Goal: Task Accomplishment & Management: Use online tool/utility

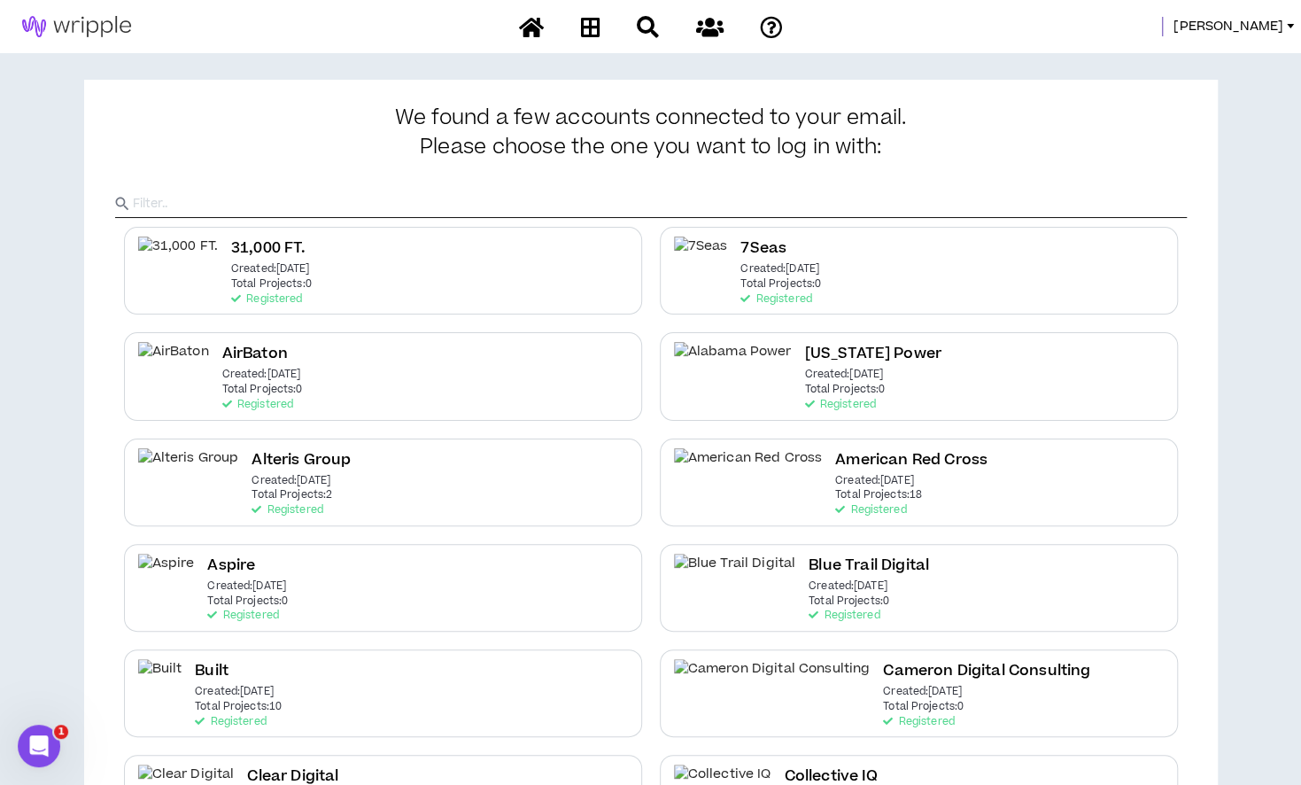
click at [746, 194] on input "text" at bounding box center [660, 203] width 1054 height 27
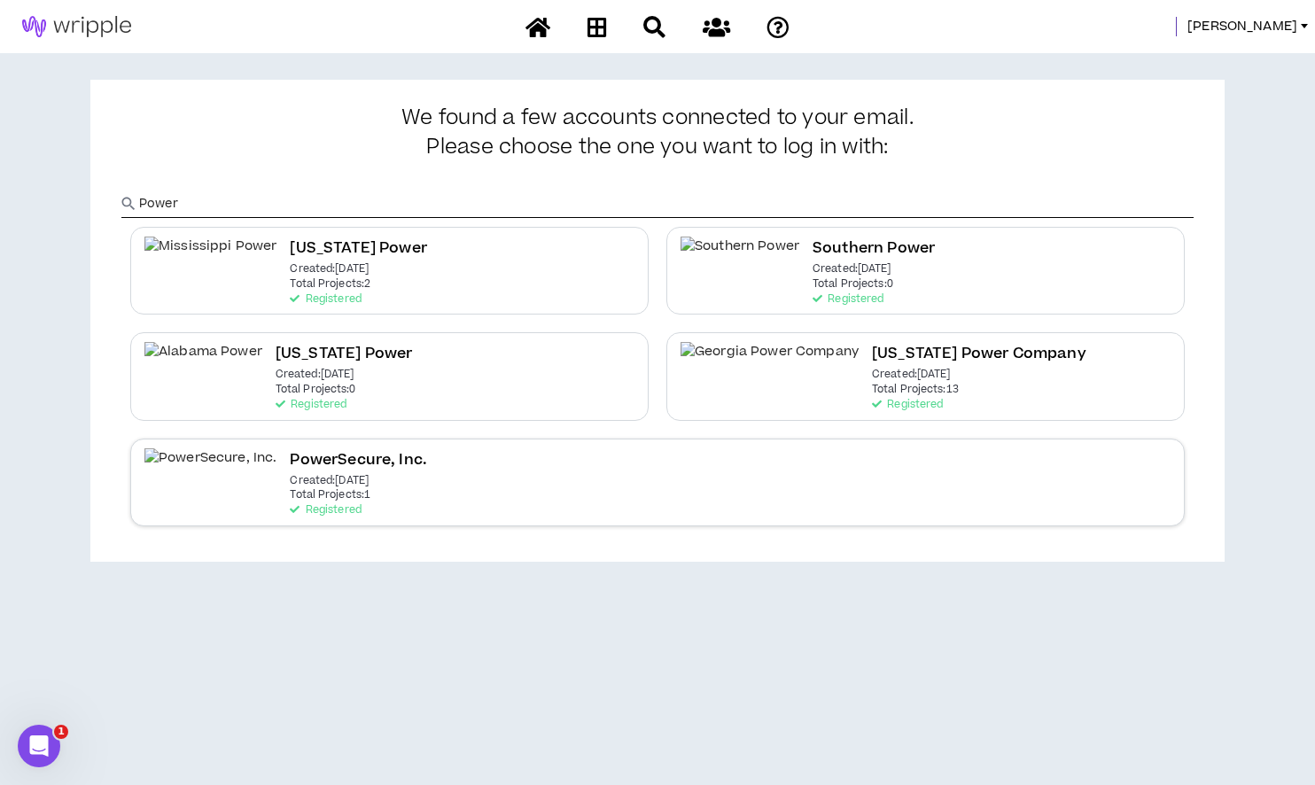
type input "Power"
click at [301, 450] on h2 "PowerSecure, Inc." at bounding box center [358, 460] width 137 height 24
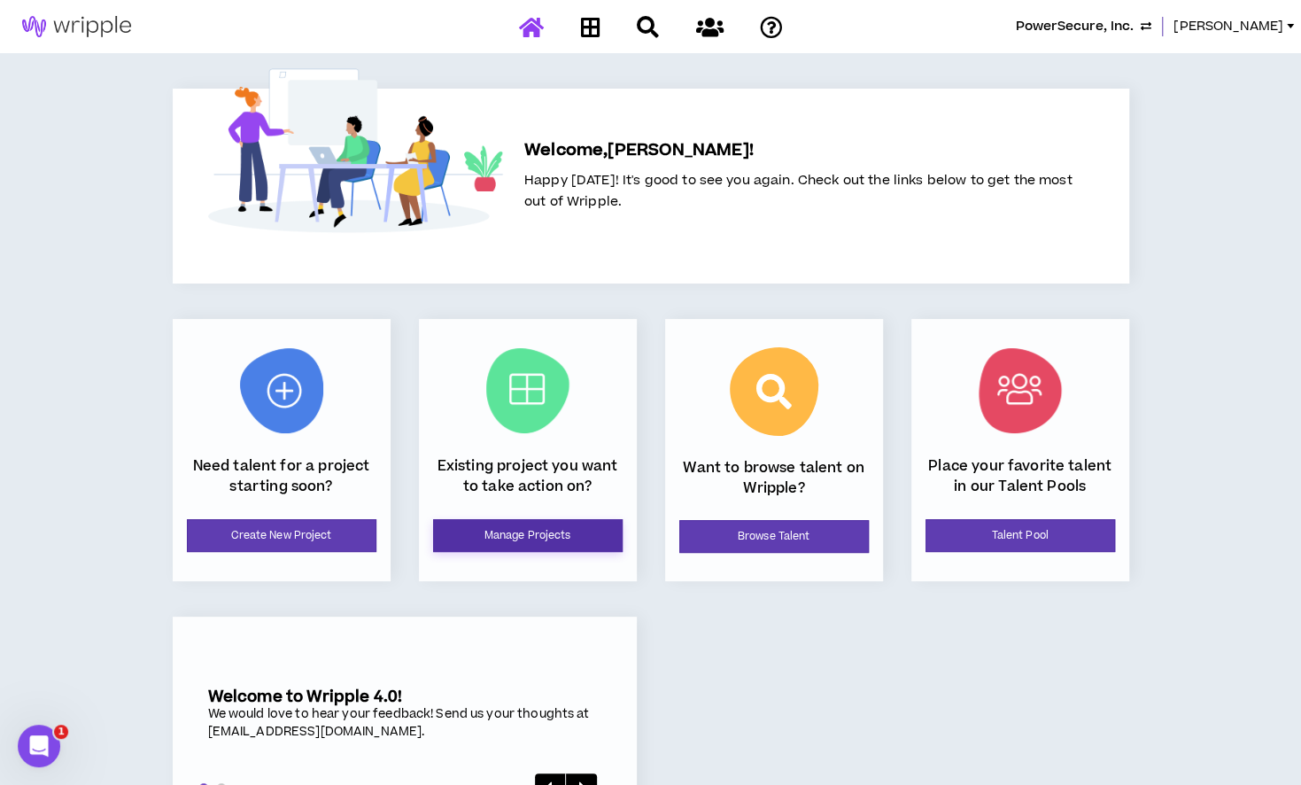
click at [473, 522] on link "Manage Projects" at bounding box center [528, 535] width 190 height 33
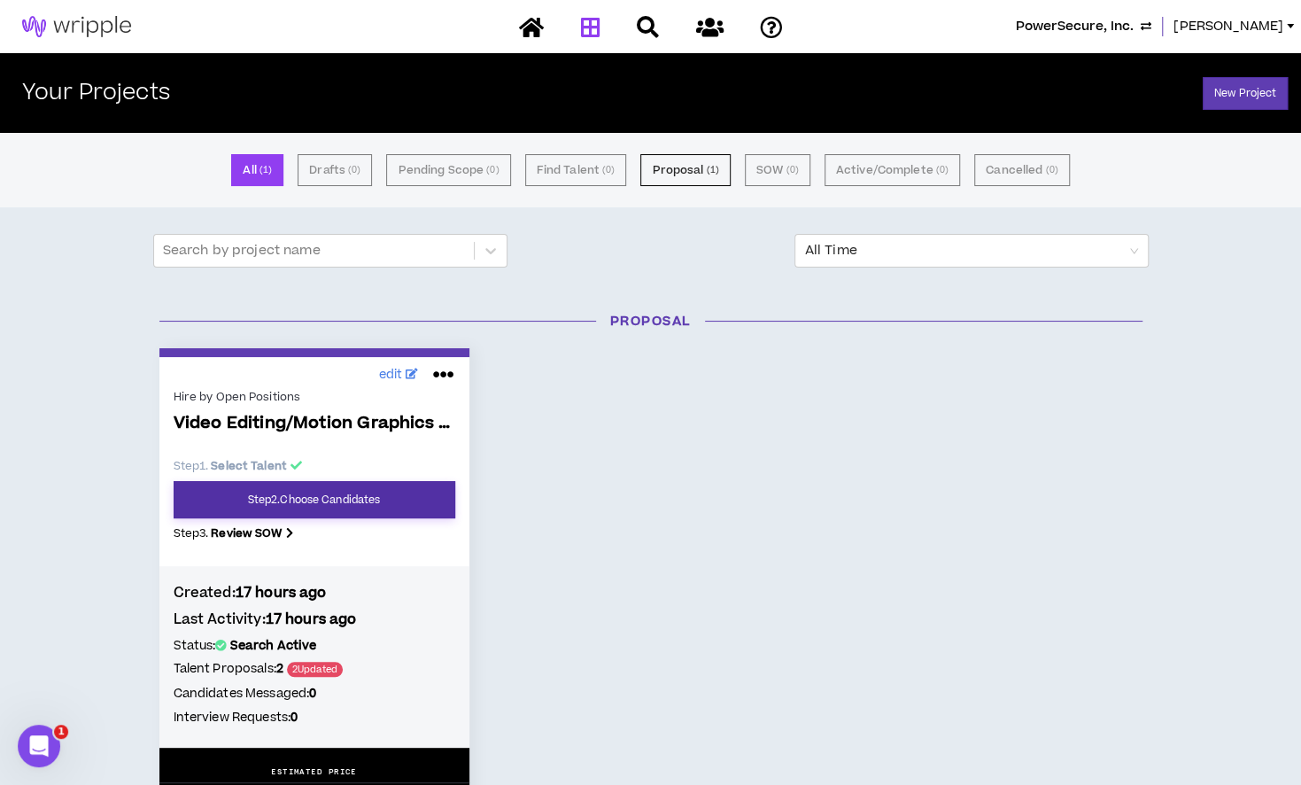
click at [355, 514] on link "Step 2 . Choose Candidates" at bounding box center [315, 499] width 282 height 37
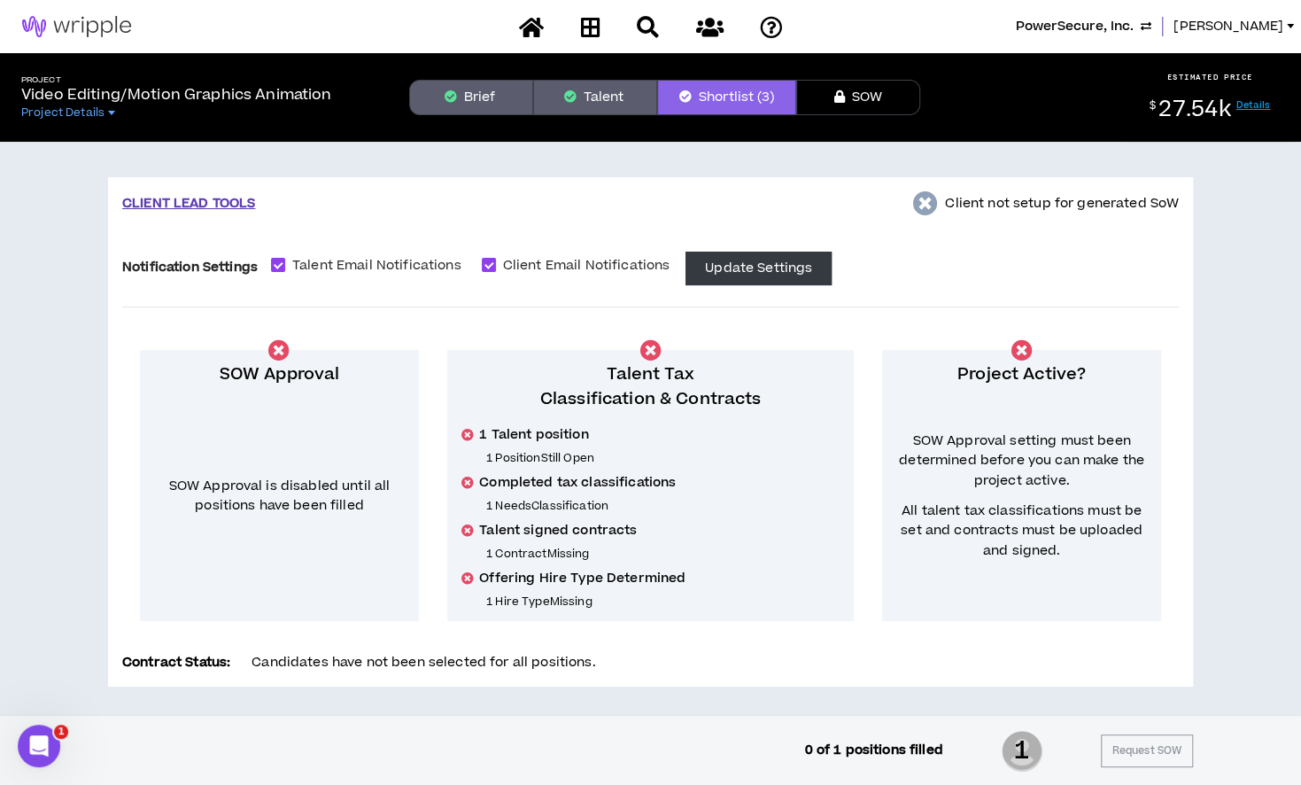
click at [601, 84] on button "Talent" at bounding box center [595, 97] width 124 height 35
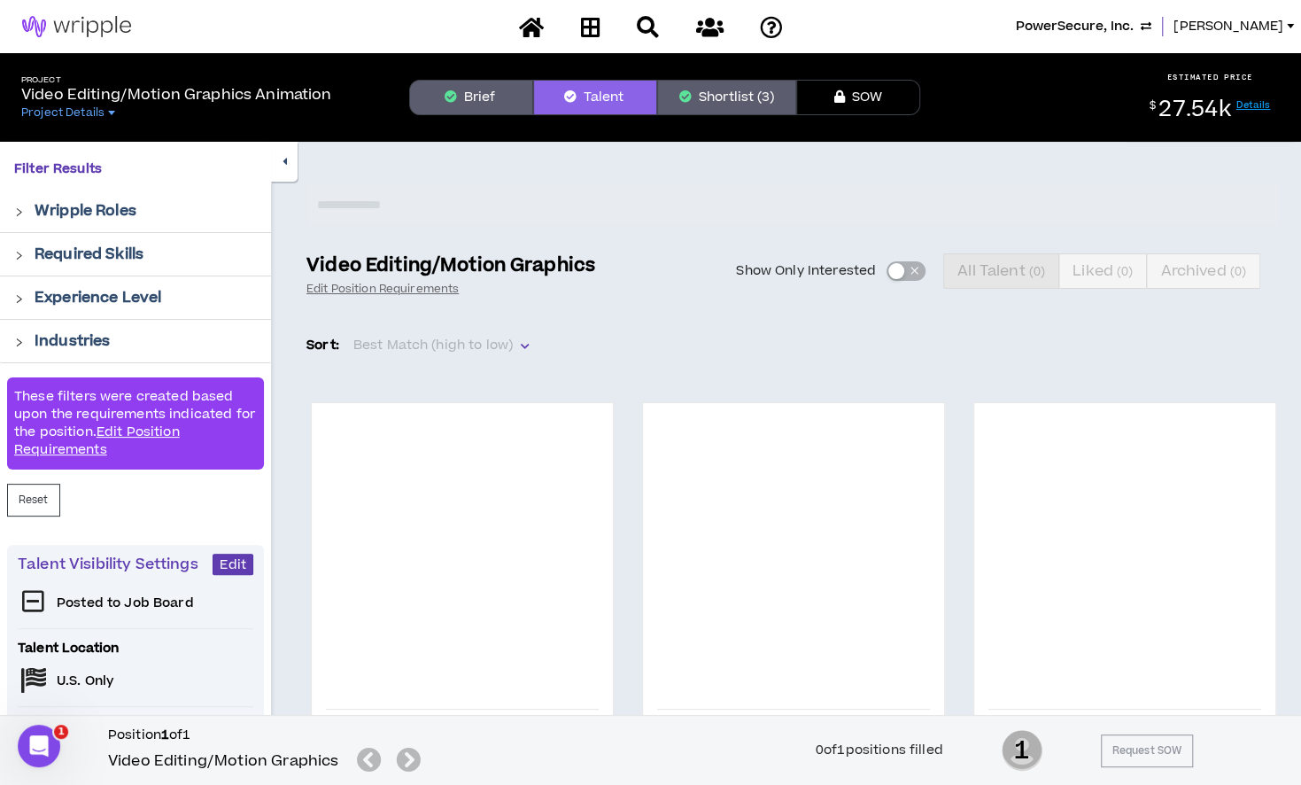
click at [21, 211] on icon "right" at bounding box center [19, 212] width 10 height 10
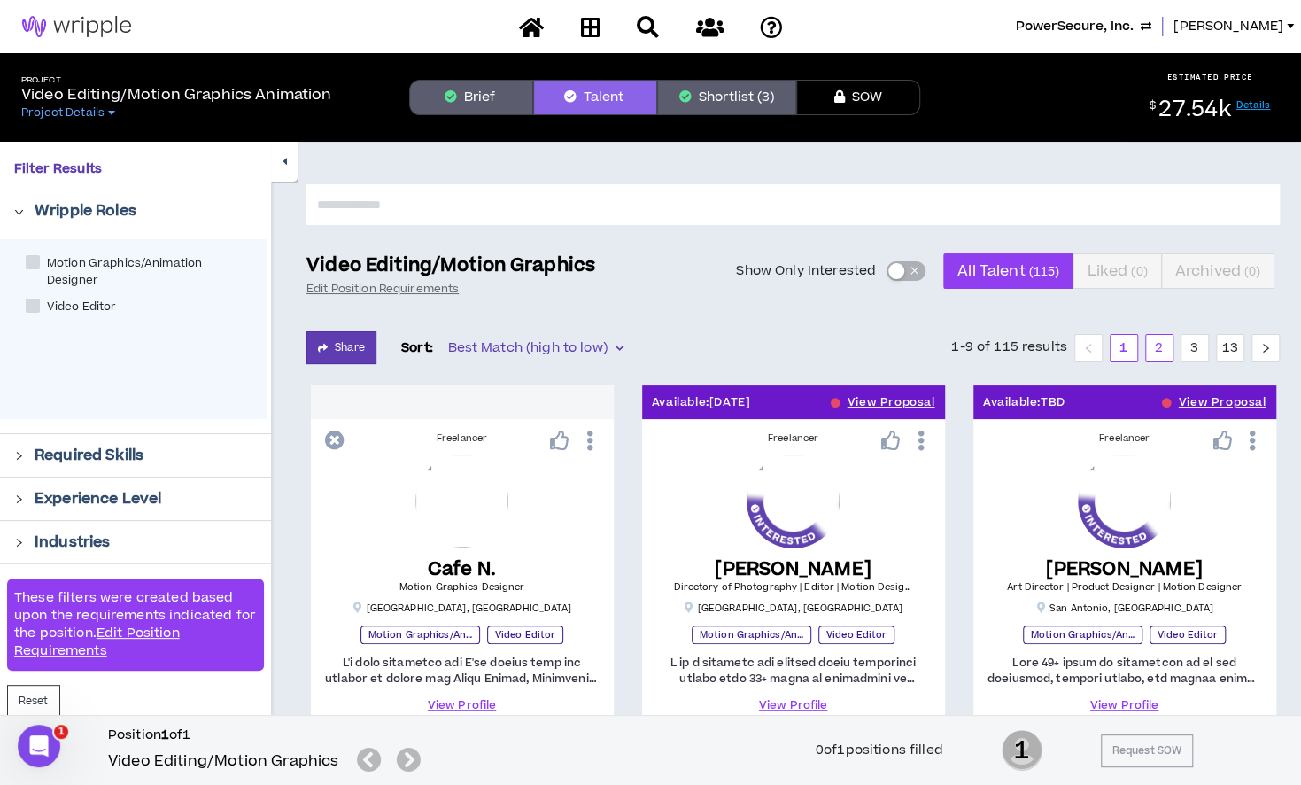
click at [1160, 346] on link "2" at bounding box center [1159, 348] width 27 height 27
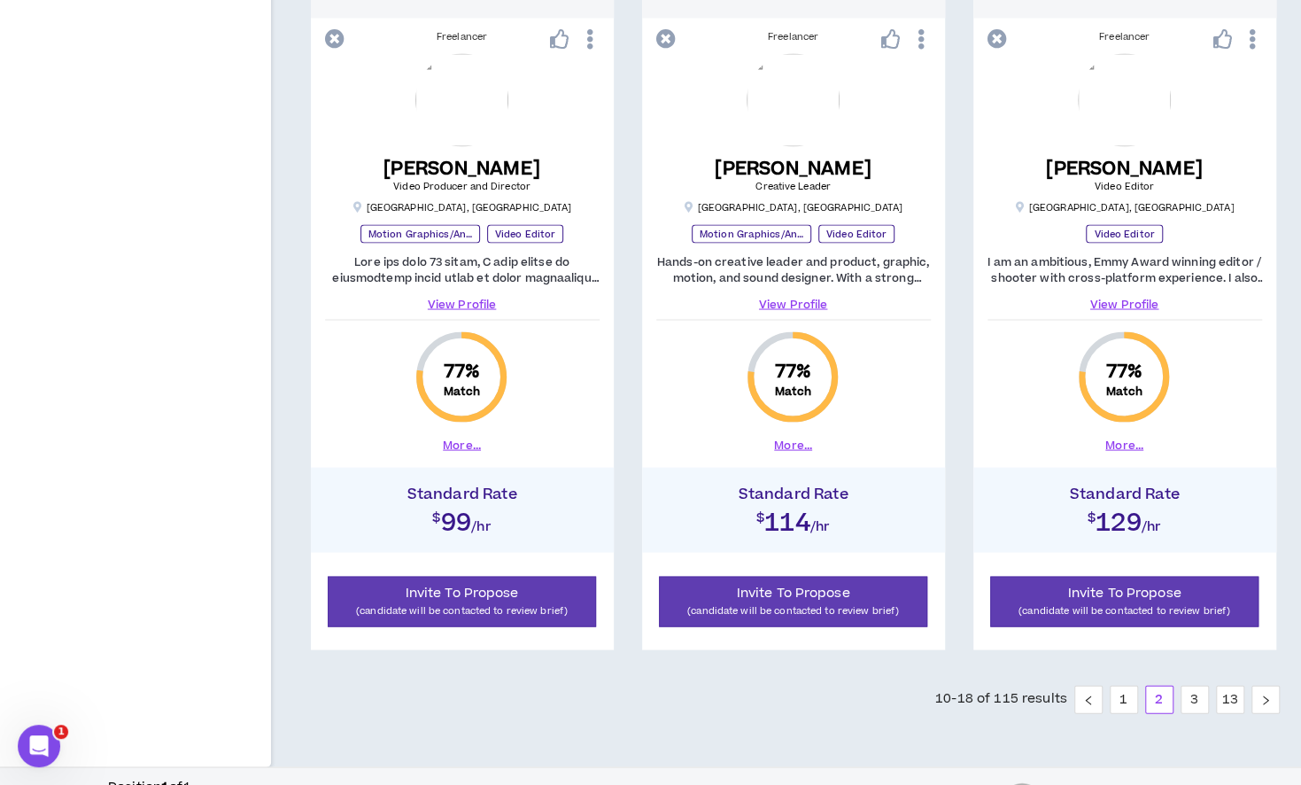
scroll to position [1837, 0]
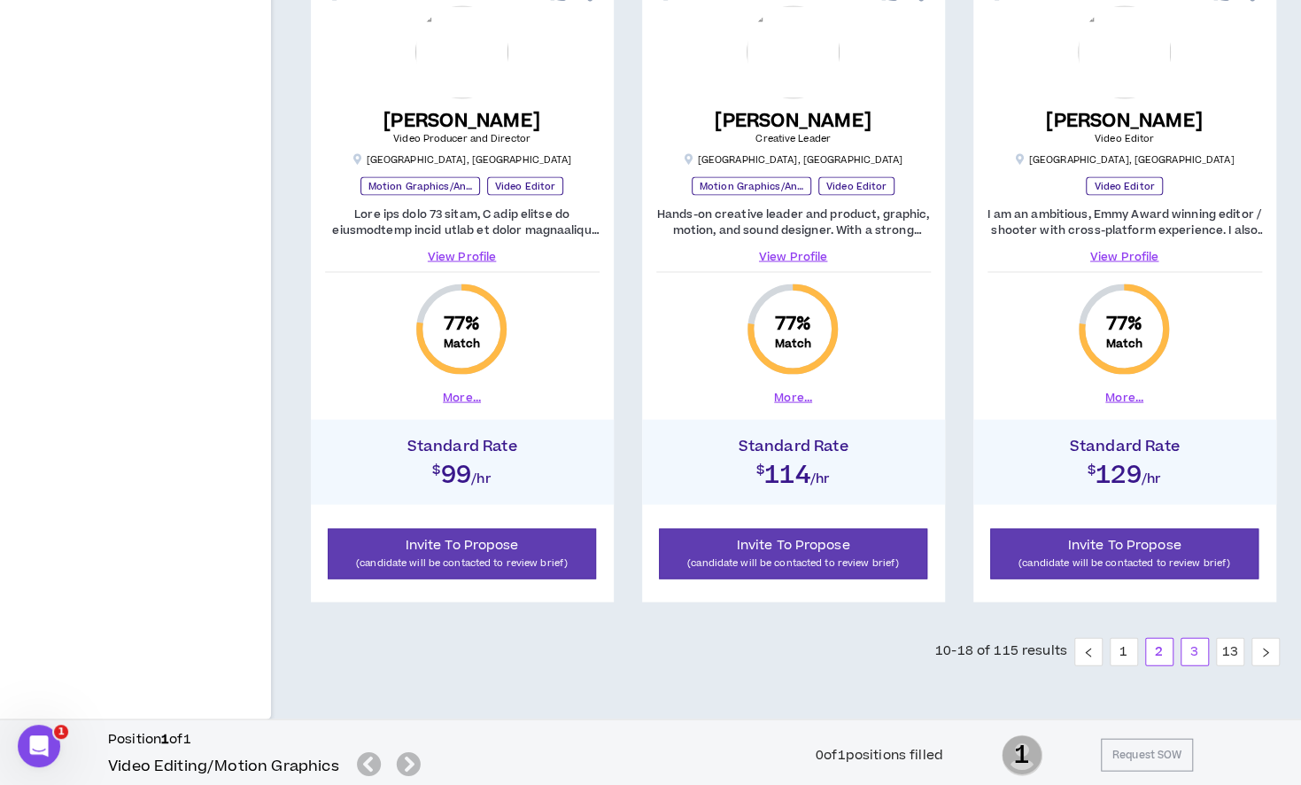
click at [1198, 643] on link "3" at bounding box center [1195, 651] width 27 height 27
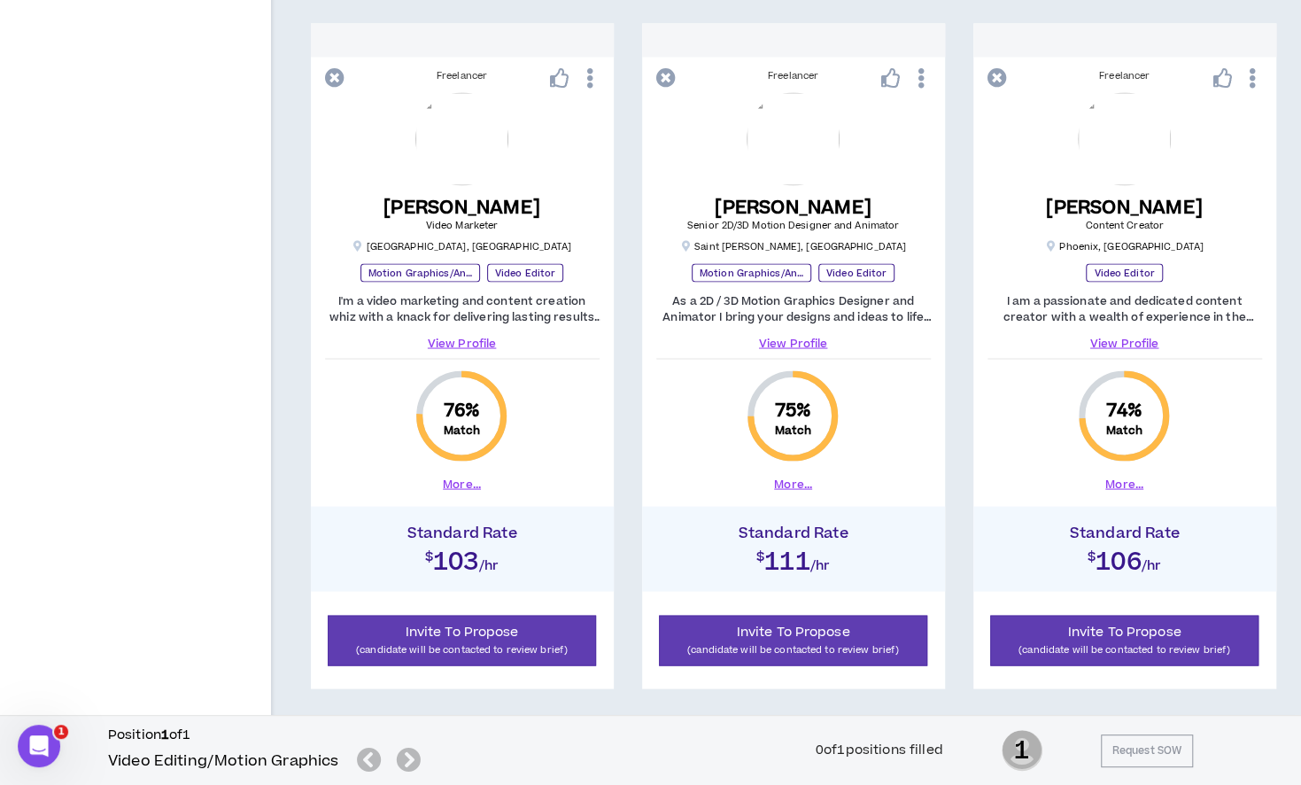
scroll to position [1748, 0]
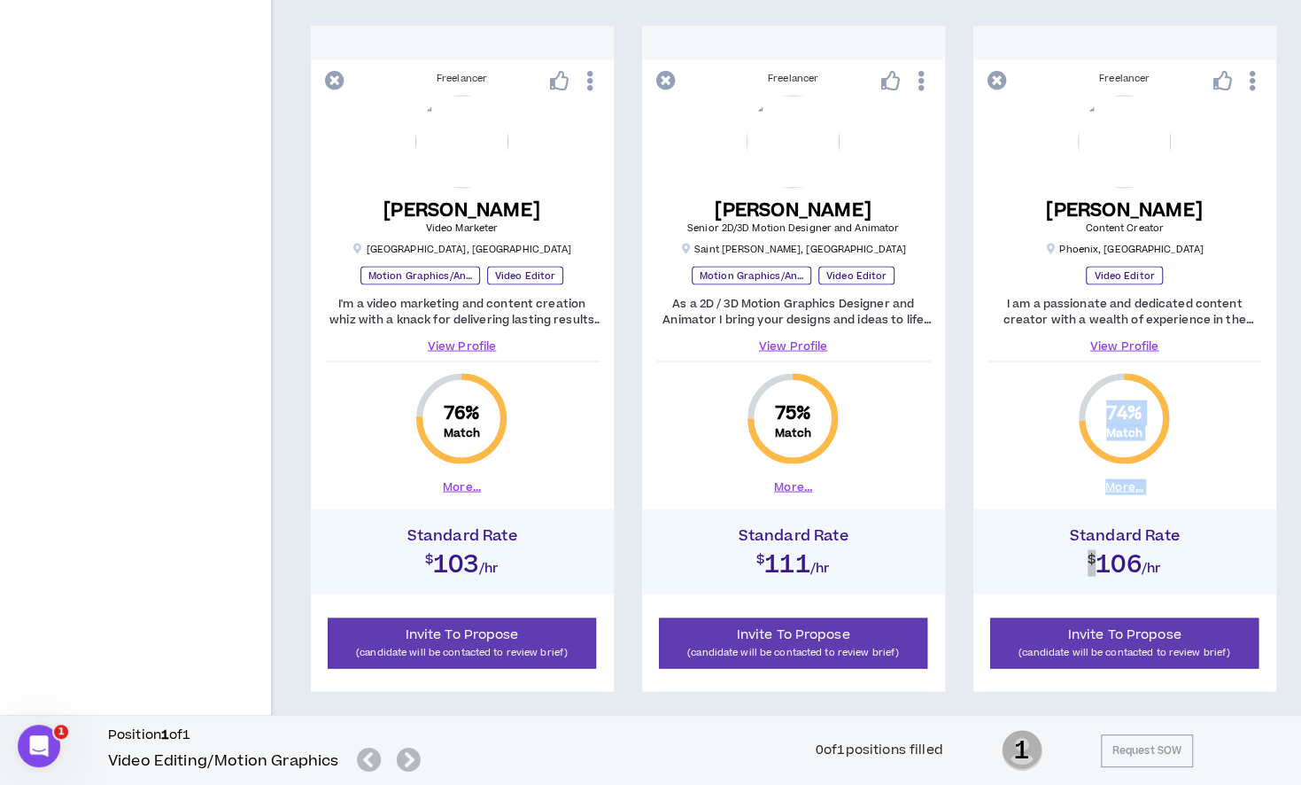
drag, startPoint x: 1300, startPoint y: 547, endPoint x: 1297, endPoint y: 487, distance: 60.3
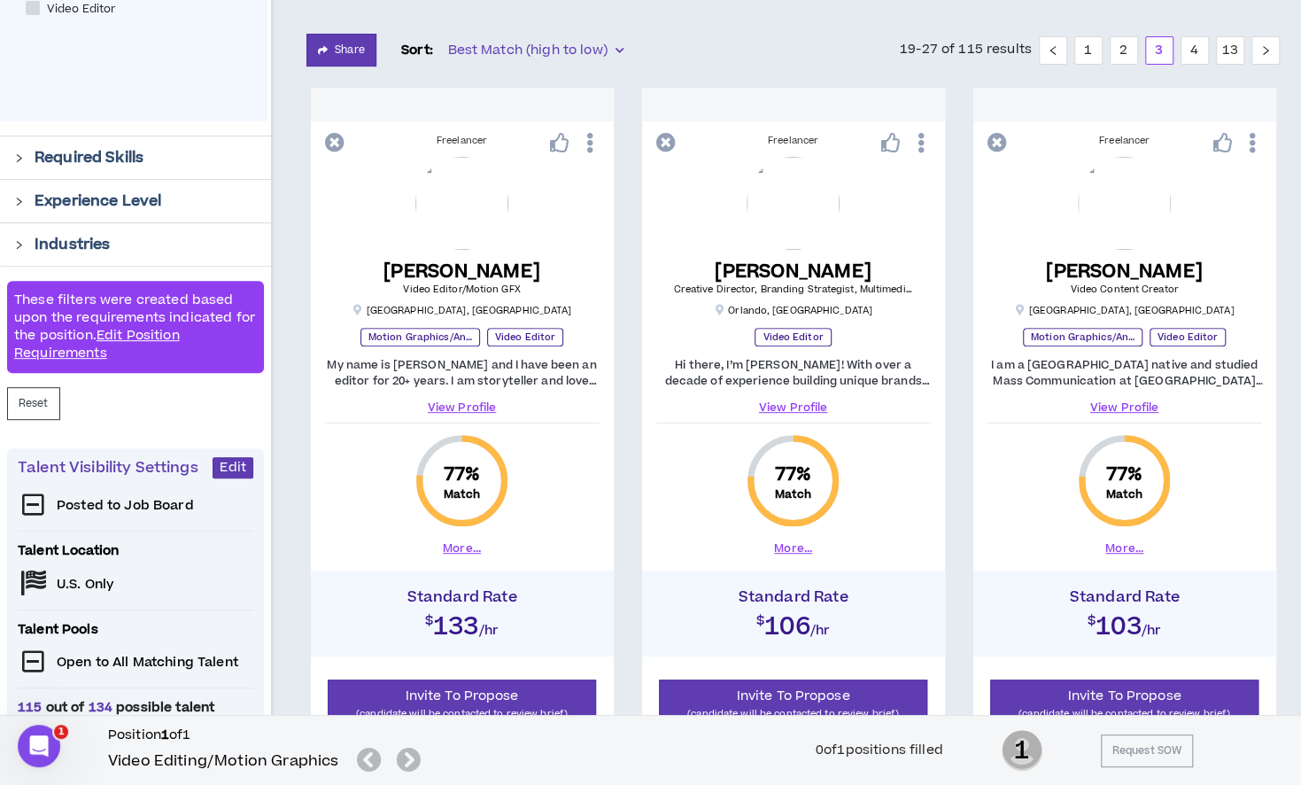
scroll to position [296, 0]
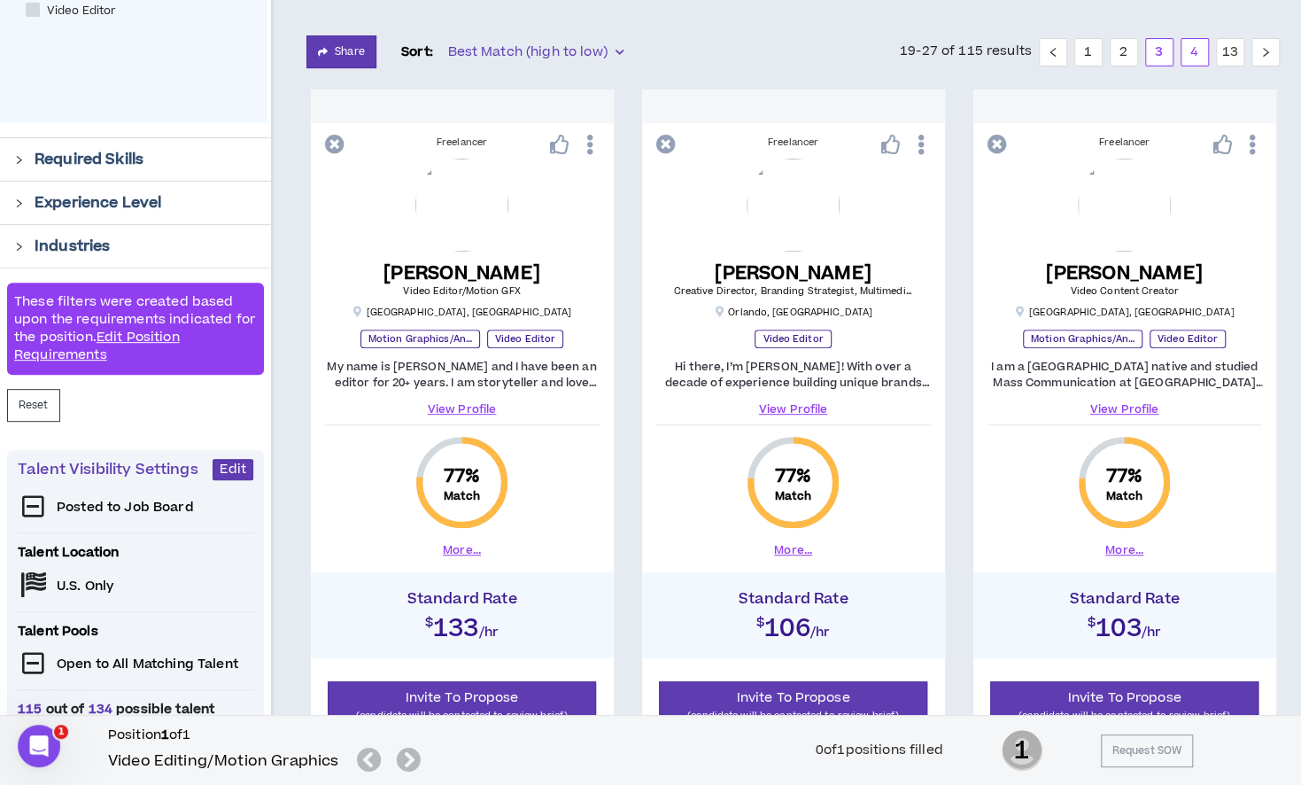
click at [1192, 49] on link "4" at bounding box center [1195, 52] width 27 height 27
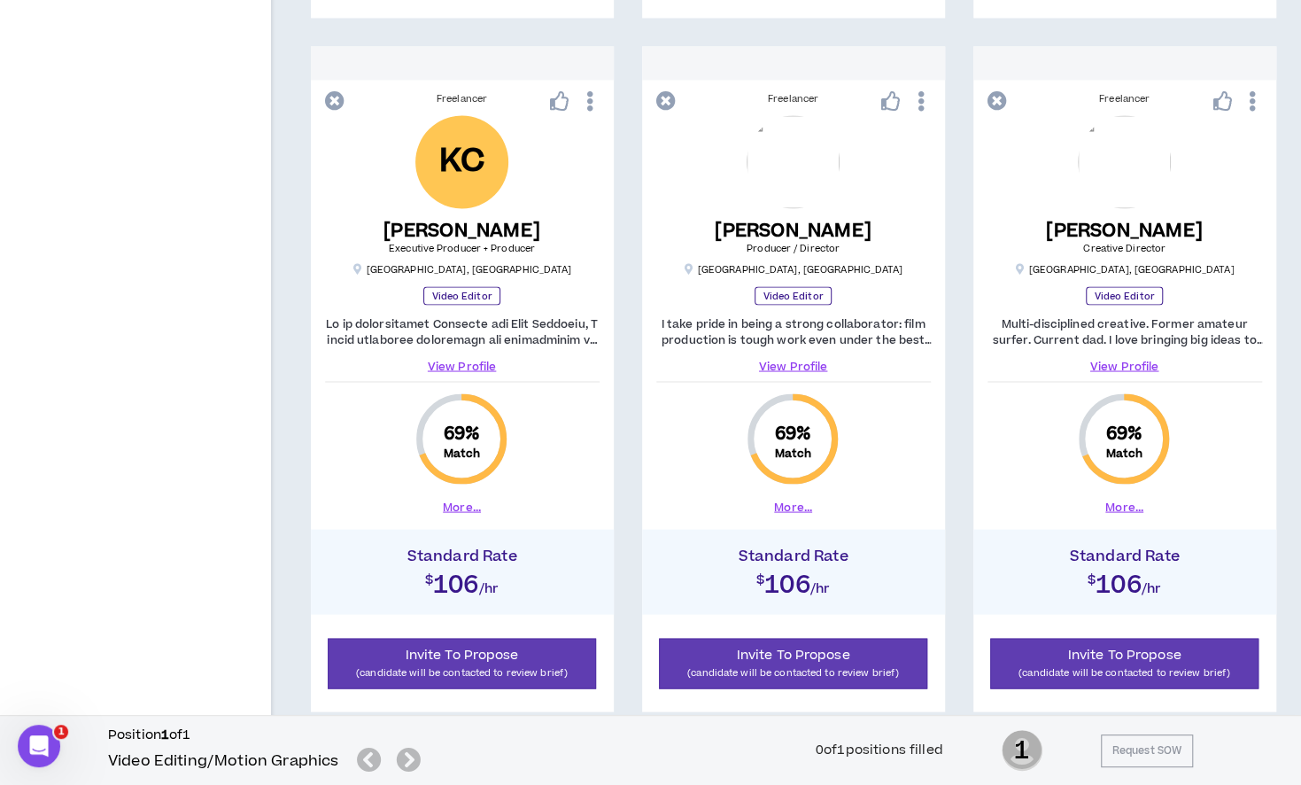
scroll to position [1837, 0]
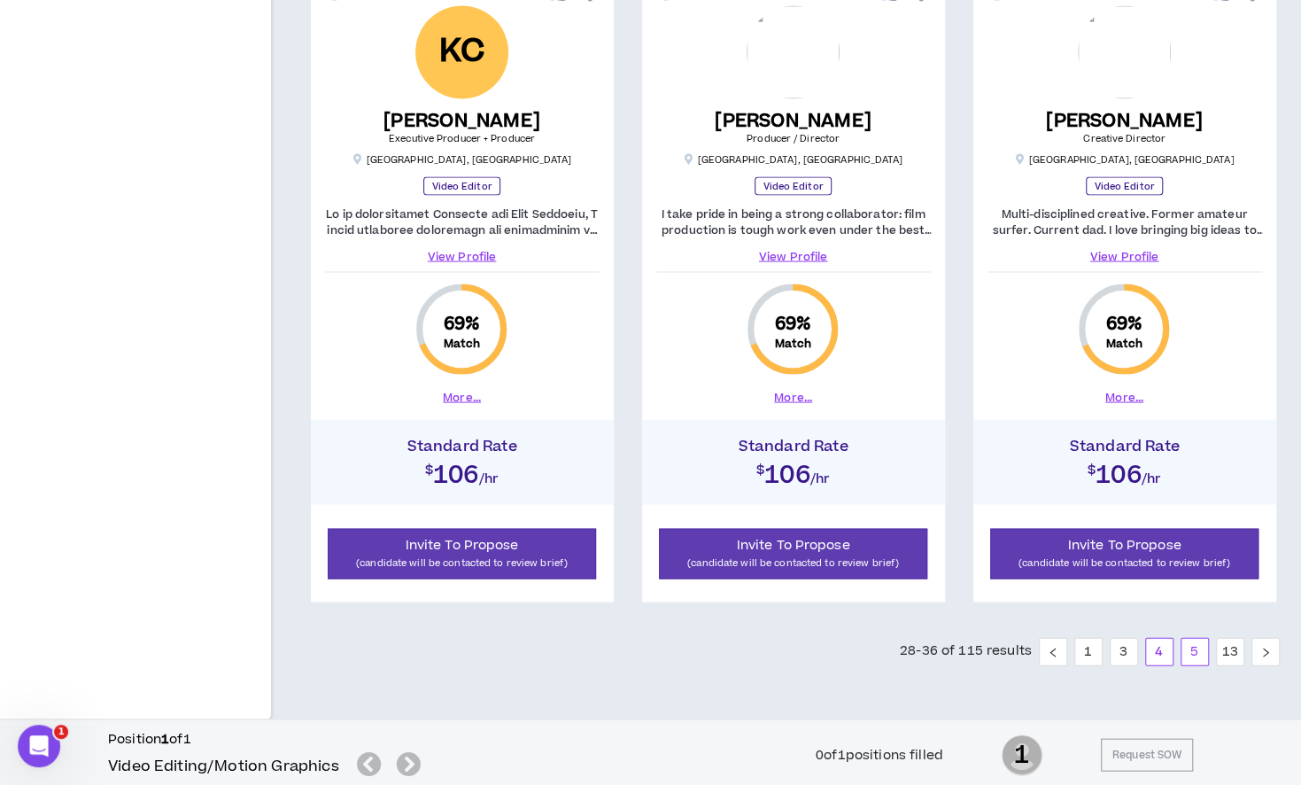
click at [1192, 640] on link "5" at bounding box center [1195, 651] width 27 height 27
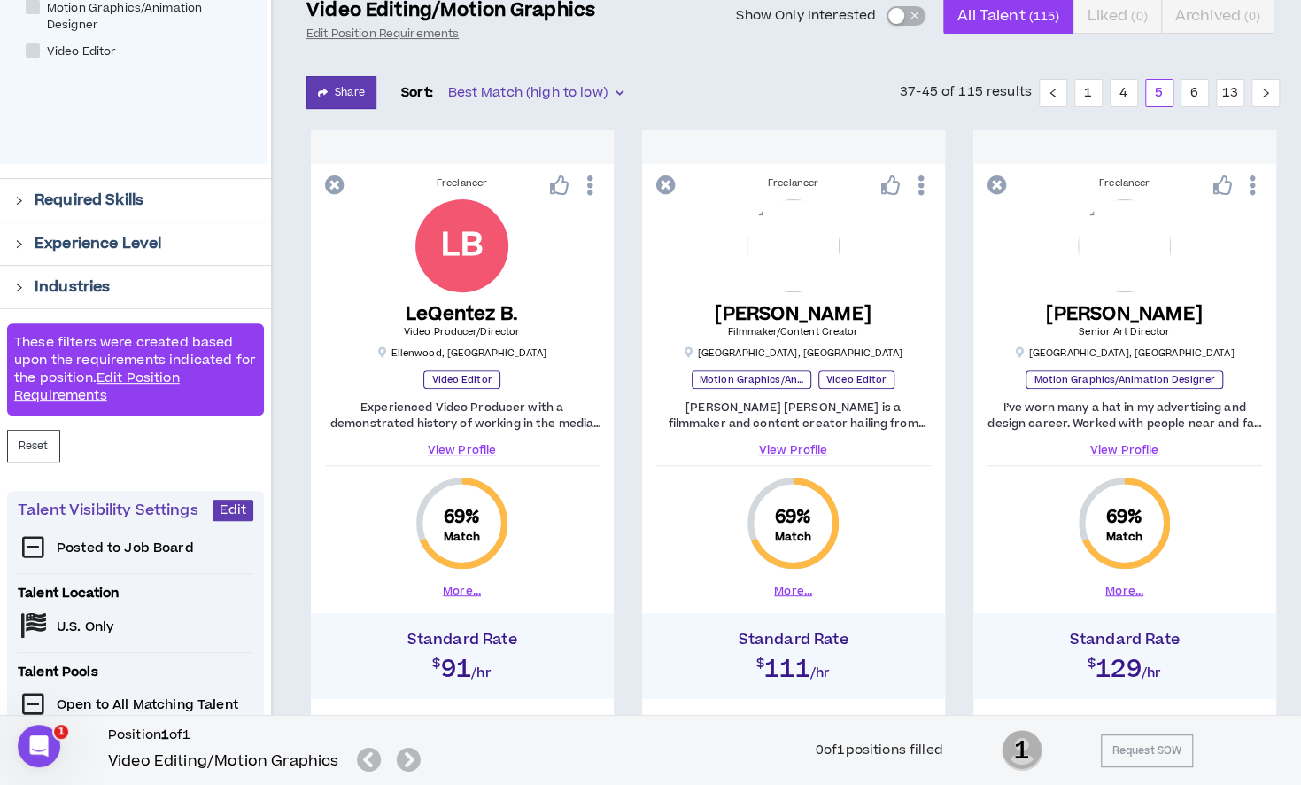
scroll to position [251, 0]
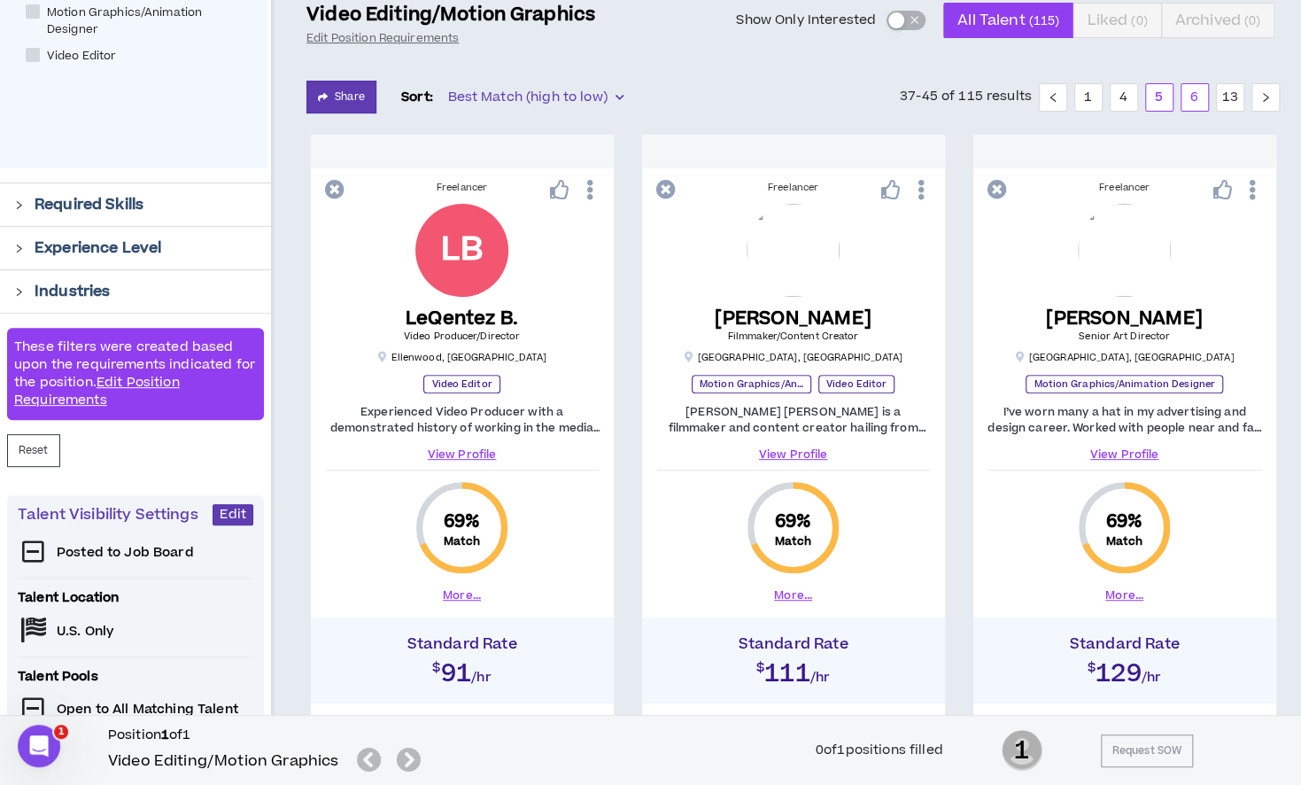
click at [1194, 104] on link "6" at bounding box center [1195, 97] width 27 height 27
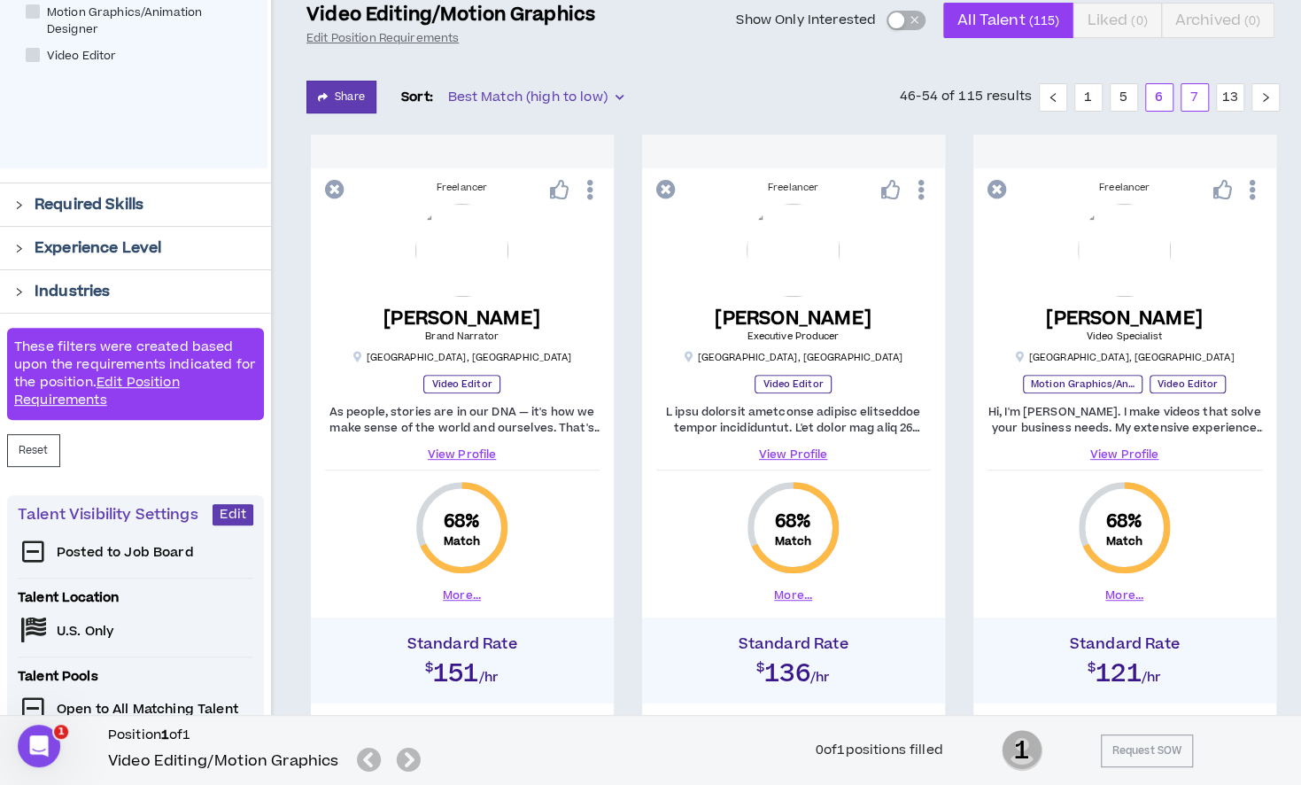
click at [1207, 90] on link "7" at bounding box center [1195, 97] width 27 height 27
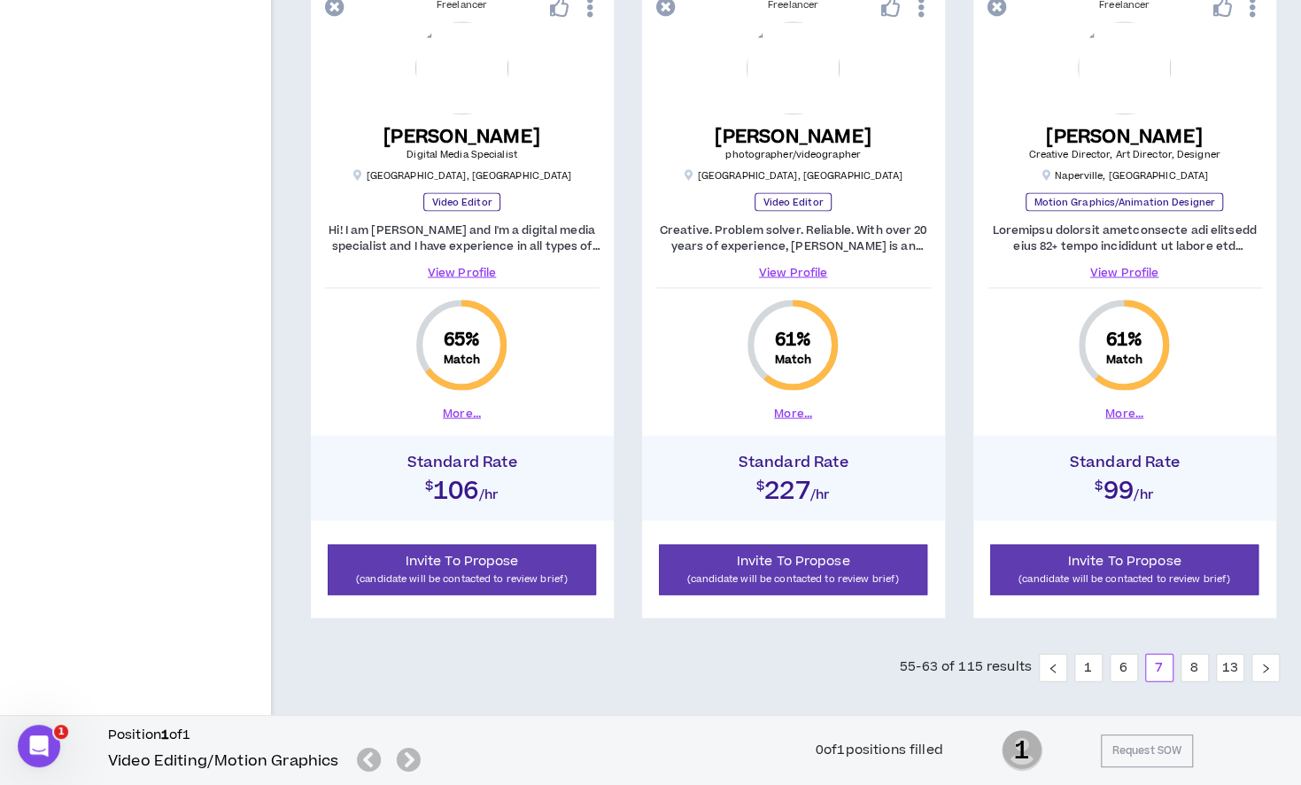
scroll to position [1823, 0]
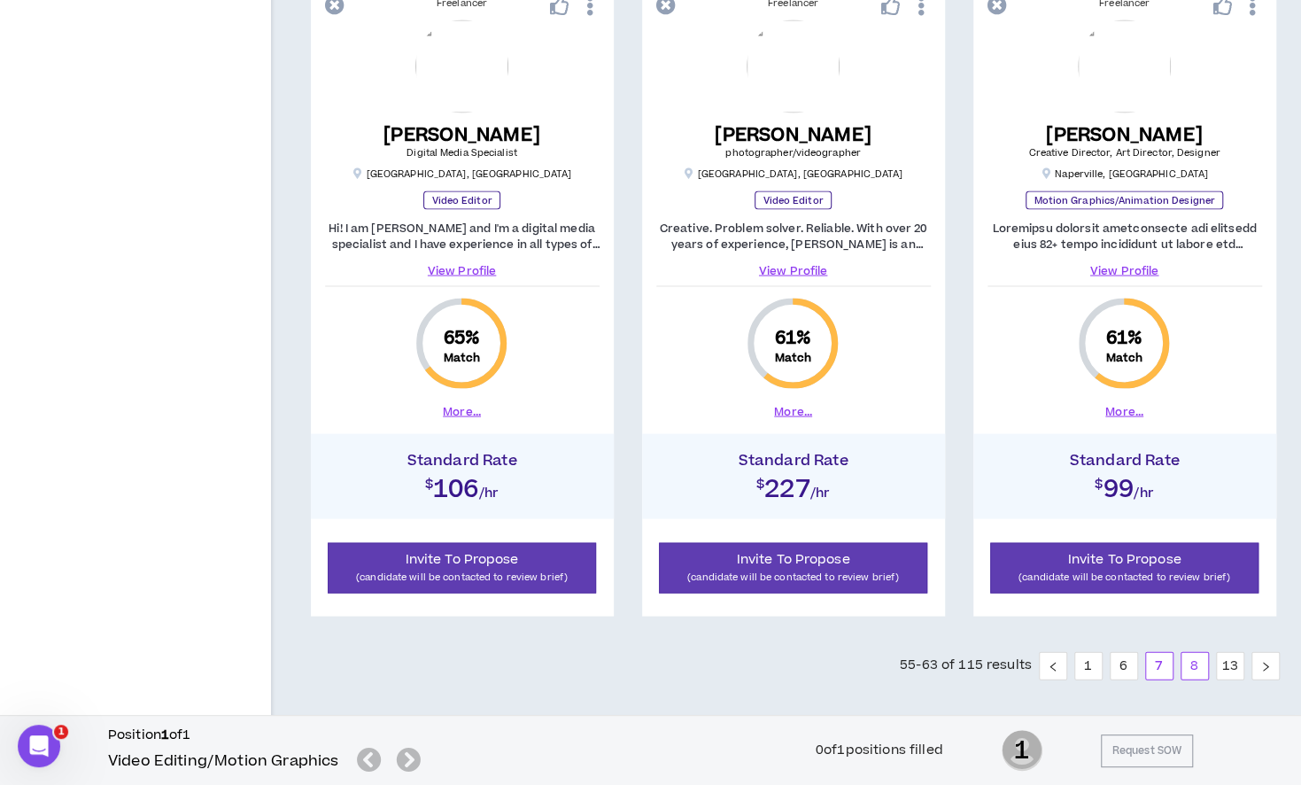
click at [1200, 662] on link "8" at bounding box center [1195, 665] width 27 height 27
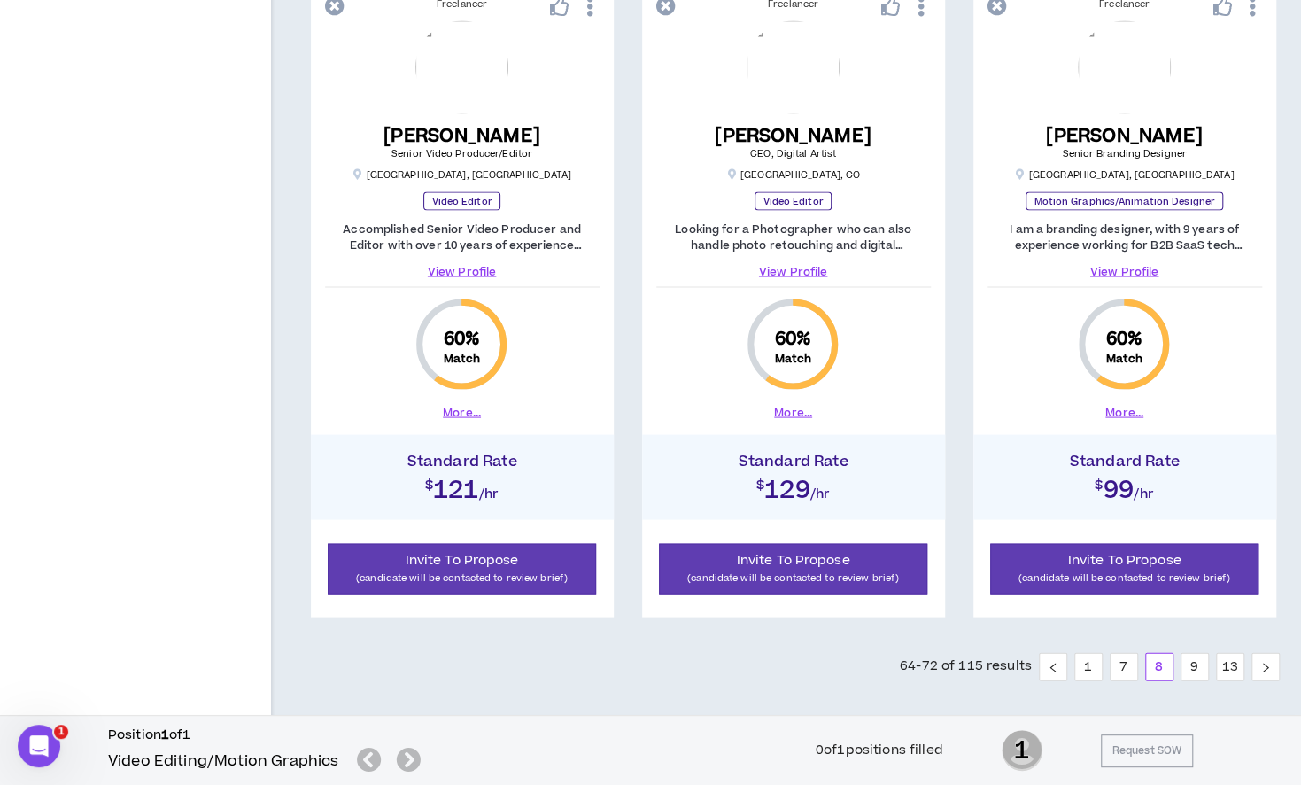
scroll to position [1837, 0]
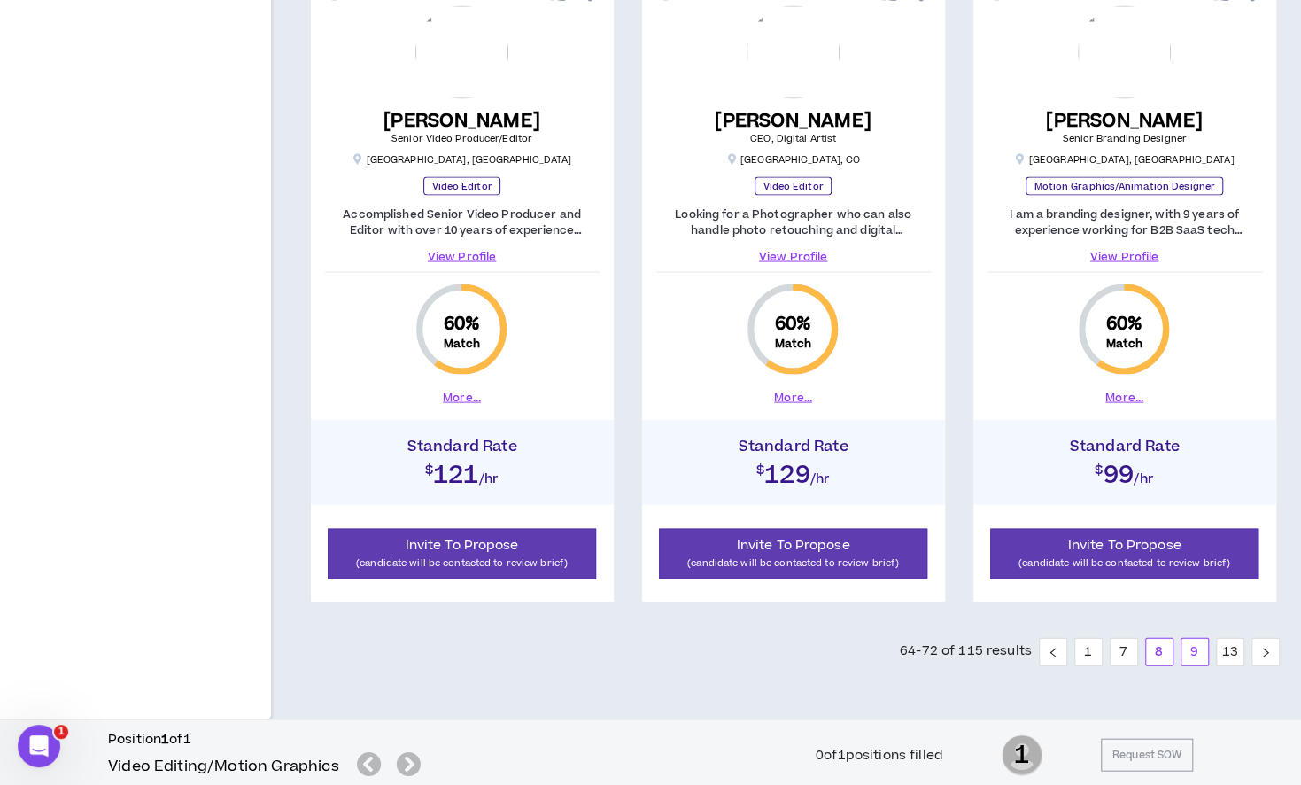
click at [1189, 644] on link "9" at bounding box center [1195, 651] width 27 height 27
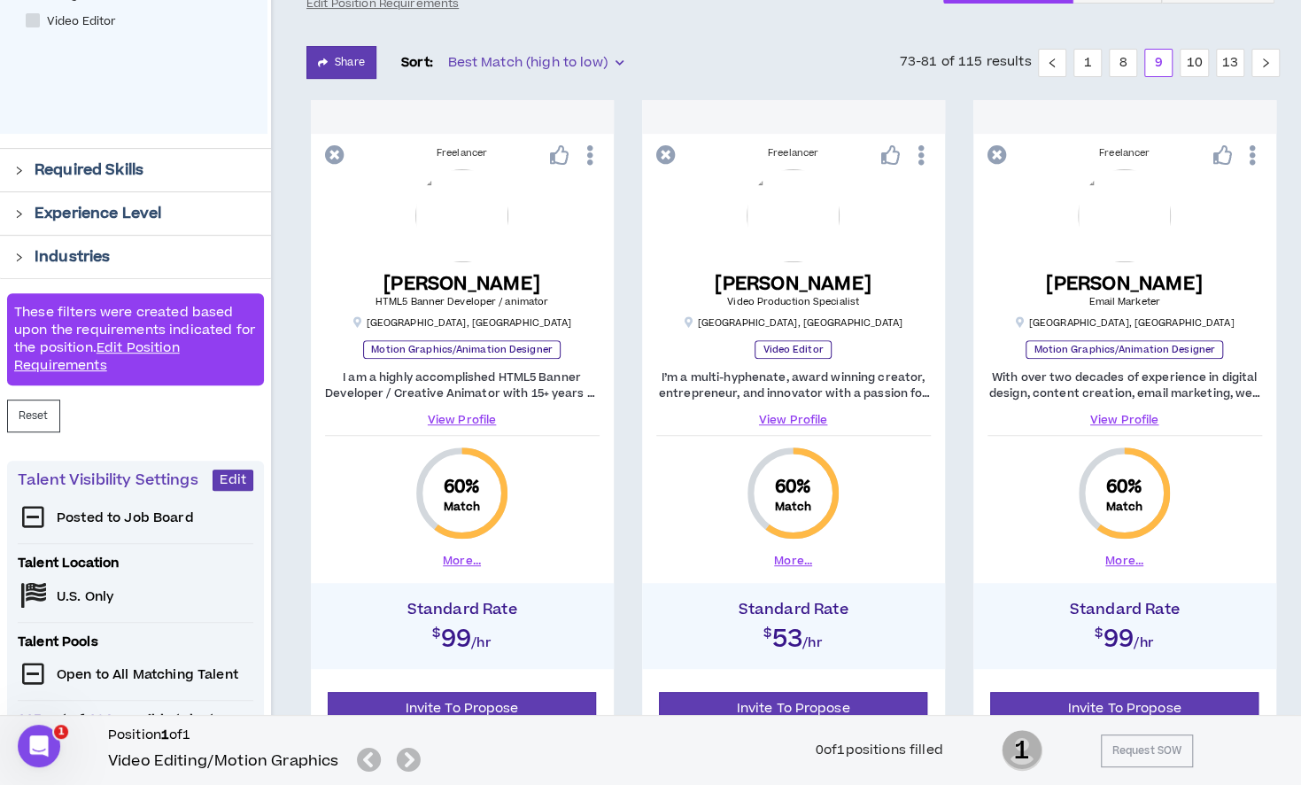
scroll to position [281, 0]
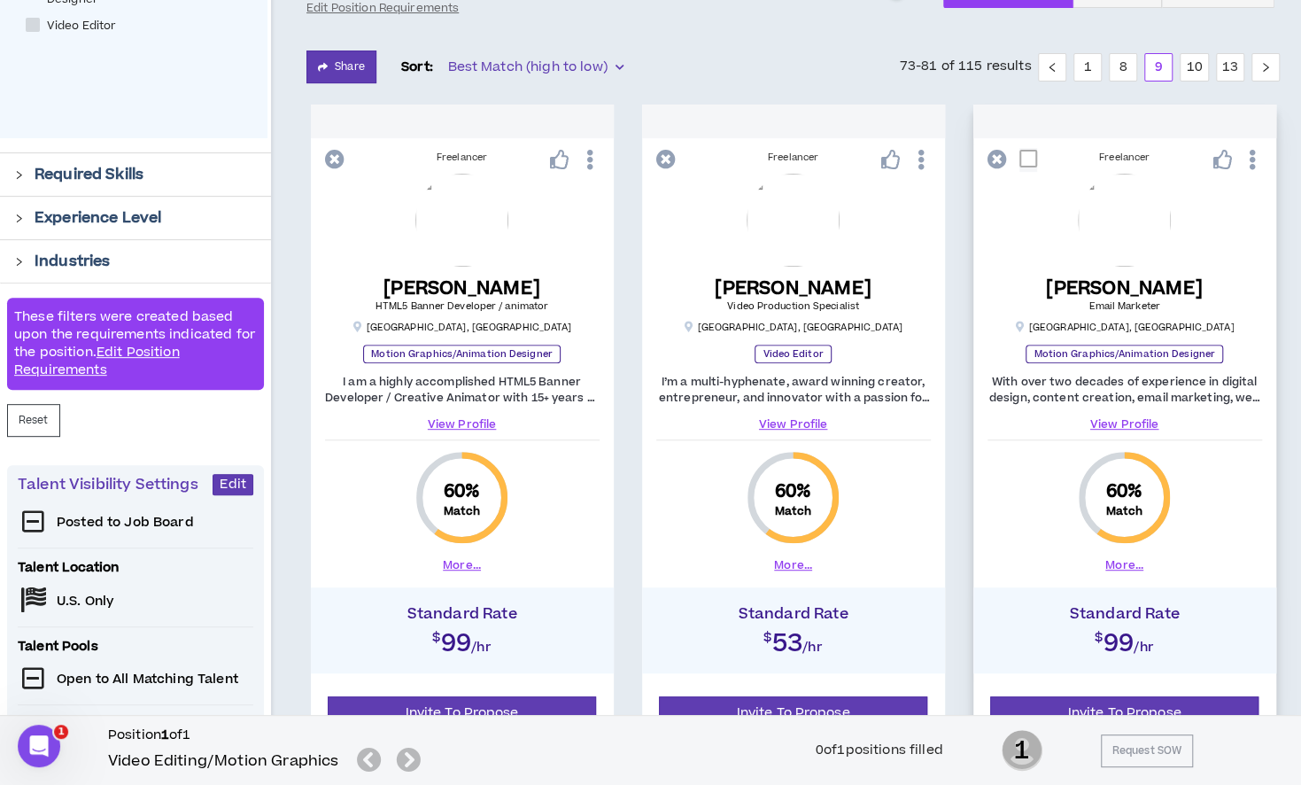
click at [981, 528] on div "Freelancer [PERSON_NAME] Email Marketer [GEOGRAPHIC_DATA] , [GEOGRAPHIC_DATA] M…" at bounding box center [1125, 362] width 303 height 435
